Goal: Task Accomplishment & Management: Use online tool/utility

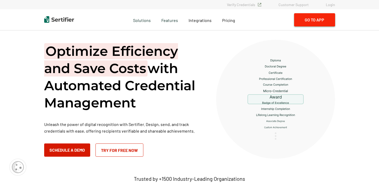
click at [319, 22] on button "Go to App" at bounding box center [314, 19] width 41 height 13
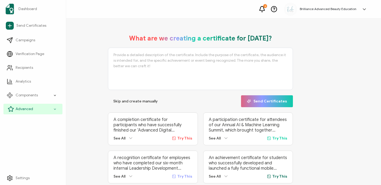
click at [30, 108] on span "Advanced" at bounding box center [24, 108] width 17 height 5
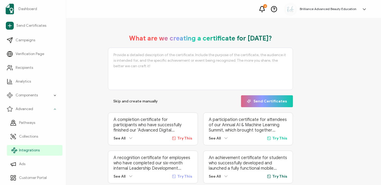
click at [31, 147] on link "Integrations" at bounding box center [35, 150] width 56 height 11
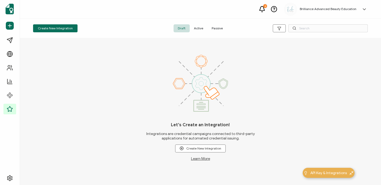
click at [193, 28] on span "Active" at bounding box center [199, 28] width 18 height 8
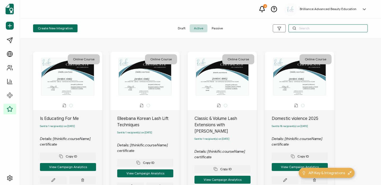
click at [301, 31] on input "text" at bounding box center [327, 28] width 79 height 8
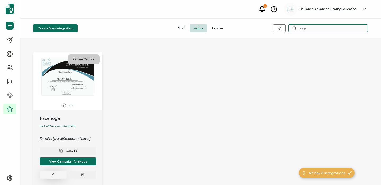
type input "yoga"
click at [57, 174] on button at bounding box center [53, 175] width 27 height 8
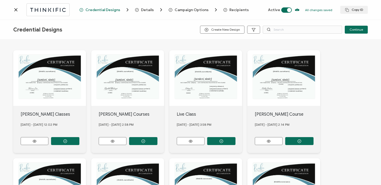
click at [232, 9] on span "Recipients" at bounding box center [238, 10] width 19 height 4
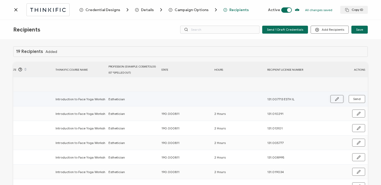
click at [333, 97] on button "button" at bounding box center [337, 99] width 13 height 8
click at [181, 100] on input "text" at bounding box center [184, 99] width 46 height 8
type input "1"
type input "19"
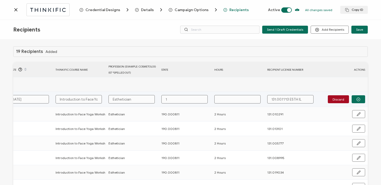
type input "19"
type input "190"
type input "190."
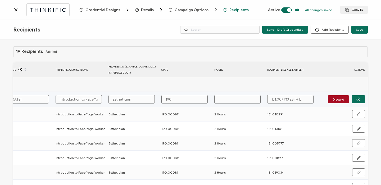
type input "190.0"
type input "190.00"
type input "190.000"
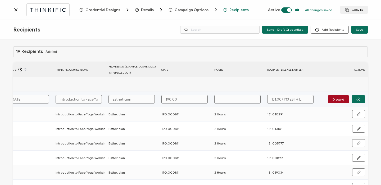
type input "190.000"
type input "190.0008"
type input "190.00081"
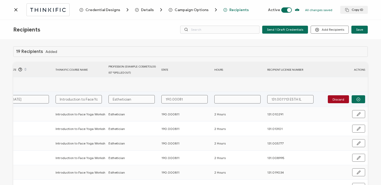
type input "190.000811"
type input "2"
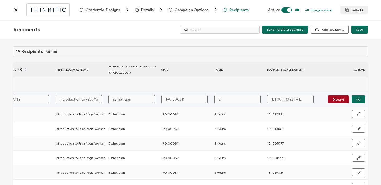
type input "2"
type input "2 H"
type input "2 Ho"
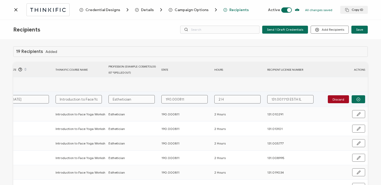
type input "2 Ho"
type input "2 Hou"
type input "2 Hour"
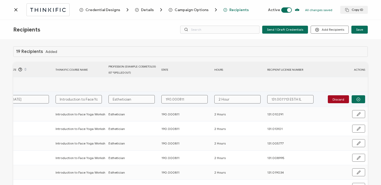
type input "2 Hours"
type input "131.007713 ESTH I"
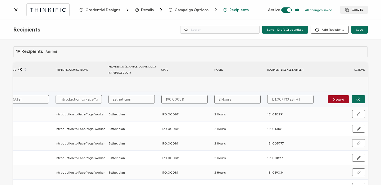
type input "131.007713 ESTH"
type input "131.007713 EST"
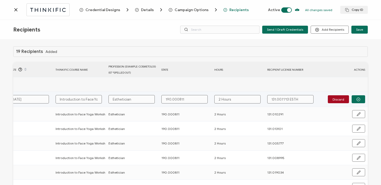
type input "131.007713 EST"
type input "131.007713 ES"
type input "131.007713 E"
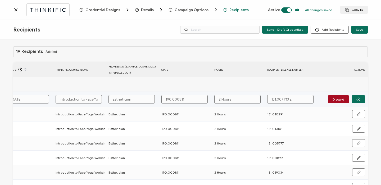
type input "131.007713"
click at [353, 101] on button "button" at bounding box center [358, 99] width 13 height 8
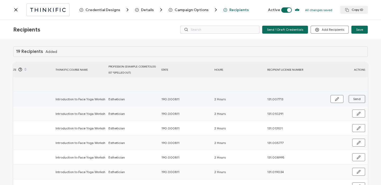
click at [354, 100] on span "Send" at bounding box center [356, 98] width 7 height 3
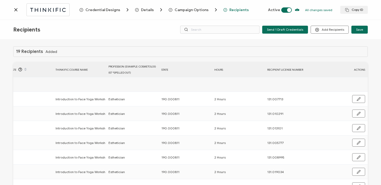
click at [14, 9] on icon at bounding box center [15, 9] width 5 height 5
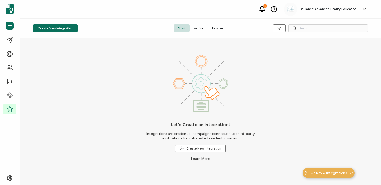
click at [203, 26] on span "Active" at bounding box center [199, 28] width 18 height 8
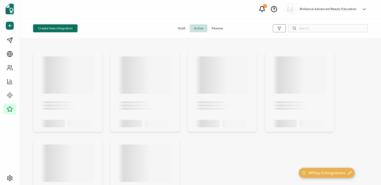
click at [293, 30] on icon at bounding box center [294, 28] width 4 height 4
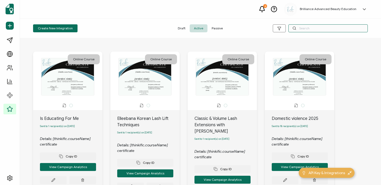
click at [300, 28] on input "text" at bounding box center [327, 28] width 79 height 8
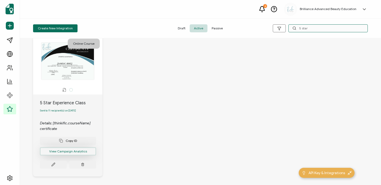
scroll to position [36, 0]
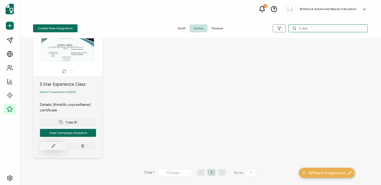
type input "5 star"
click at [52, 145] on icon at bounding box center [53, 146] width 4 height 4
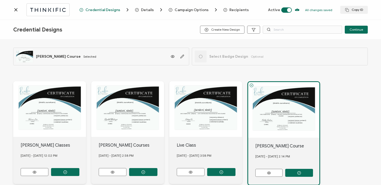
click at [236, 11] on span "Recipients" at bounding box center [238, 10] width 19 height 4
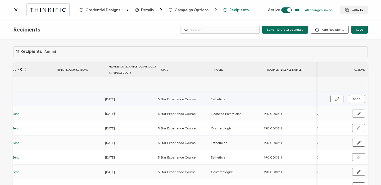
scroll to position [0, 255]
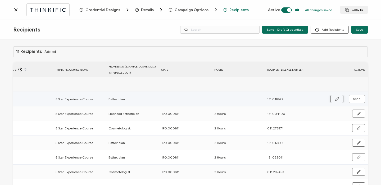
click at [335, 97] on icon "button" at bounding box center [337, 99] width 4 height 4
click at [184, 98] on input "text" at bounding box center [184, 99] width 46 height 8
type input "1"
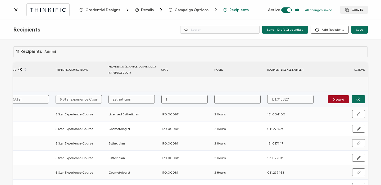
type input "19"
type input "190"
type input "190."
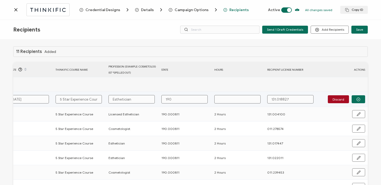
type input "190."
type input "190.0"
type input "190.00"
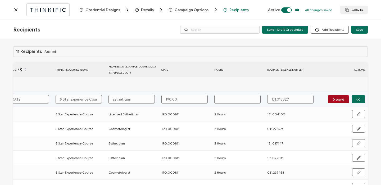
type input "190.000"
type input "190.0008"
type input "190.00081"
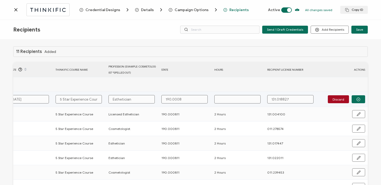
type input "190.00081"
type input "190.000811"
type input "2"
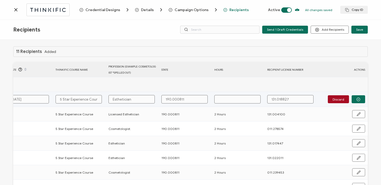
type input "2"
type input "2 H"
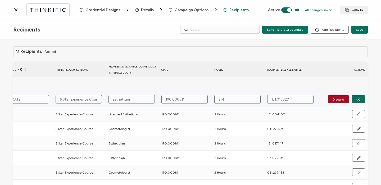
type input "2 Ho"
type input "2 Hou"
type input "2 Hour"
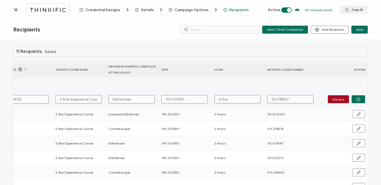
type input "2 Hour"
type input "2 Hours"
click at [358, 99] on icon "button" at bounding box center [358, 99] width 4 height 4
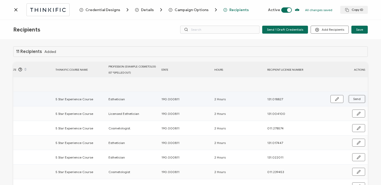
click at [358, 99] on span "Send" at bounding box center [356, 98] width 7 height 3
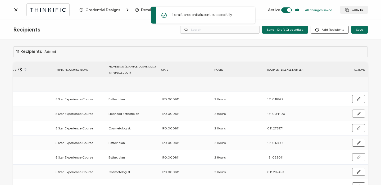
click at [16, 9] on icon at bounding box center [16, 9] width 3 height 3
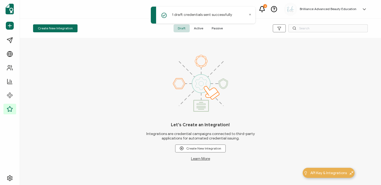
click at [200, 26] on div "1 draft credentials sent successfully" at bounding box center [204, 15] width 106 height 21
click at [202, 28] on span "Active" at bounding box center [199, 28] width 18 height 8
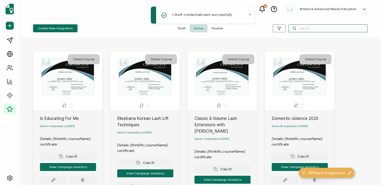
click at [325, 29] on input "text" at bounding box center [327, 28] width 79 height 8
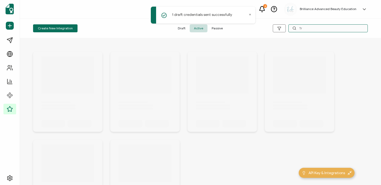
type input "T"
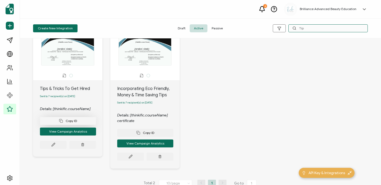
scroll to position [30, 0]
type input "Tip"
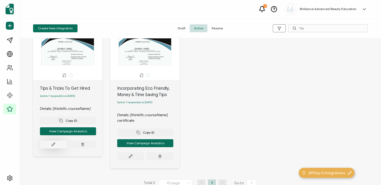
click at [57, 144] on button at bounding box center [53, 145] width 27 height 8
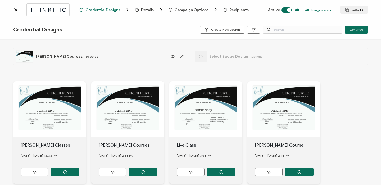
click at [235, 9] on span "Recipients" at bounding box center [238, 10] width 19 height 4
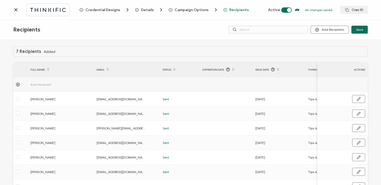
click at [18, 10] on icon at bounding box center [15, 9] width 5 height 5
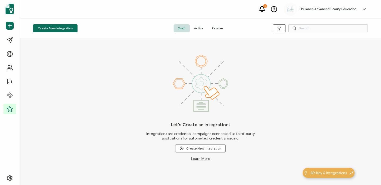
click at [196, 28] on span "Active" at bounding box center [199, 28] width 18 height 8
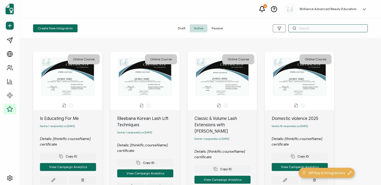
click at [313, 27] on input "text" at bounding box center [327, 28] width 79 height 8
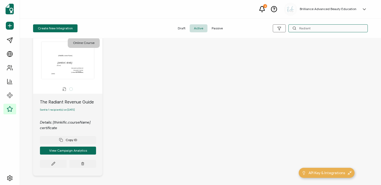
scroll to position [36, 0]
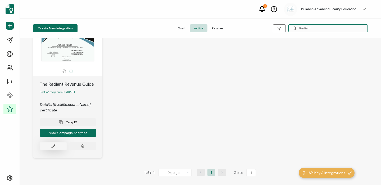
type input "Radiant"
click at [54, 144] on icon at bounding box center [53, 145] width 3 height 3
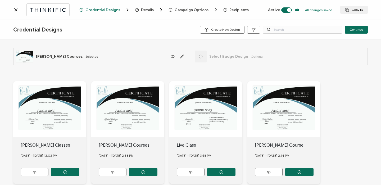
click at [241, 8] on span "Recipients" at bounding box center [238, 10] width 19 height 4
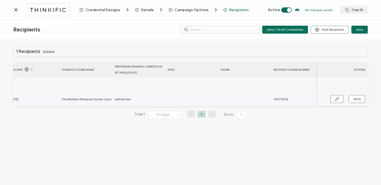
scroll to position [0, 247]
click at [340, 97] on button "button" at bounding box center [337, 99] width 13 height 8
click at [120, 98] on input "esthetician" at bounding box center [138, 99] width 46 height 8
type input "sthetician"
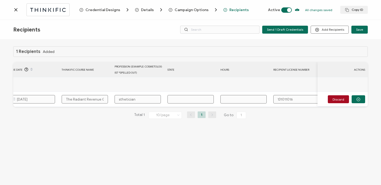
type input "Esthetician"
type input "1"
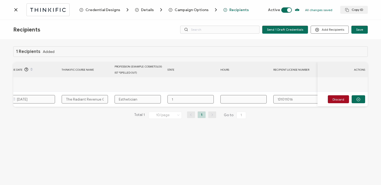
type input "19"
type input "190"
type input "190."
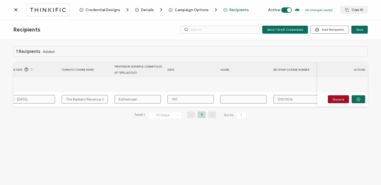
type input "190."
type input "190.0"
type input "190.00"
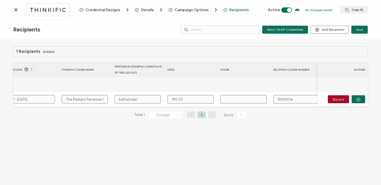
type input "190.000"
type input "190.0008"
type input "190.00081"
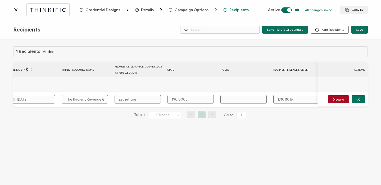
type input "190.00081"
type input "190.000811"
type input "1310011016"
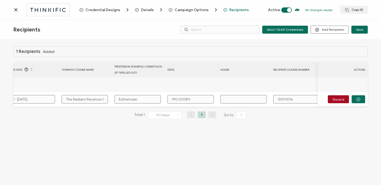
type input "1310011016"
type input "131011016"
type input "131.011016"
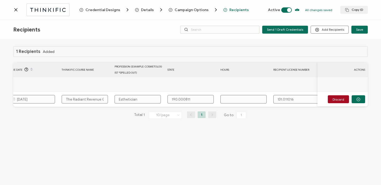
type input "131.011016"
click at [235, 101] on input "text" at bounding box center [243, 99] width 46 height 8
type input "2"
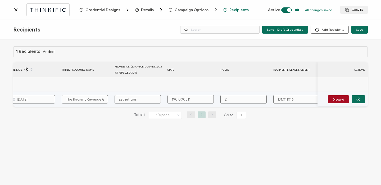
type input "2"
type input "2 H"
type input "2 Ho"
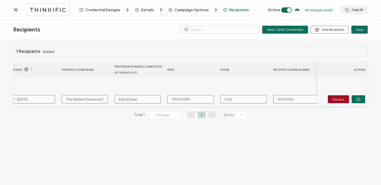
type input "2 Hou"
type input "2 Hour"
type input "2 Hours"
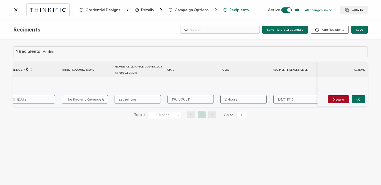
type input "2 Hours"
click at [361, 103] on td "Discard" at bounding box center [343, 99] width 50 height 15
click at [361, 102] on button "button" at bounding box center [358, 99] width 13 height 8
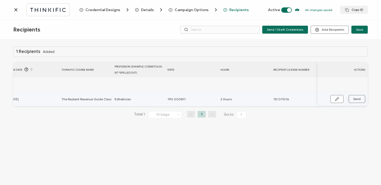
click at [360, 101] on span "Send" at bounding box center [356, 98] width 7 height 3
